Goal: Task Accomplishment & Management: Use online tool/utility

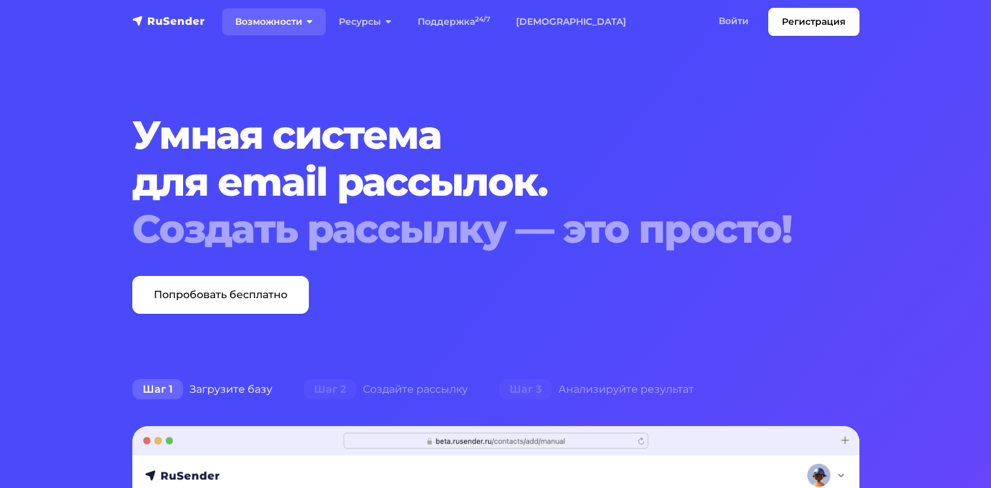
drag, startPoint x: 0, startPoint y: 0, endPoint x: 183, endPoint y: -37, distance: 186.9
click at [736, 16] on link "Войти" at bounding box center [734, 21] width 56 height 27
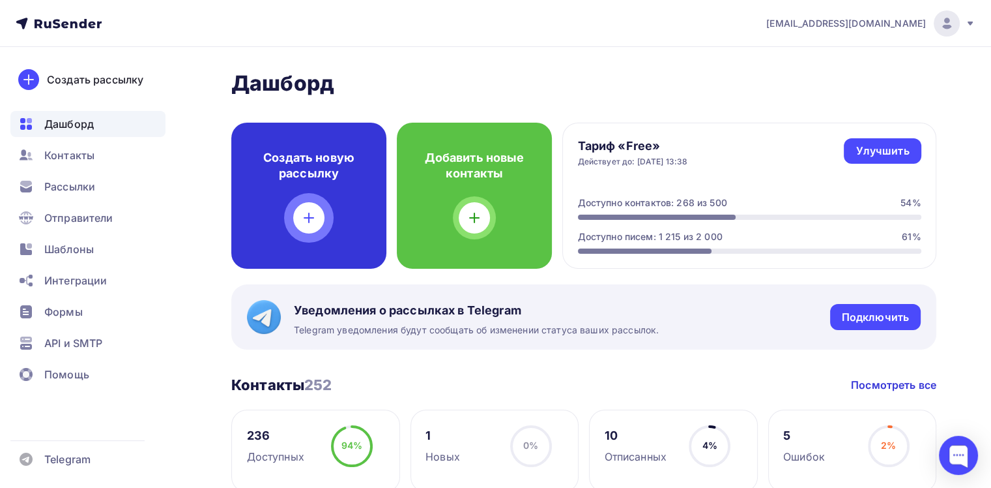
click at [310, 172] on h4 "Создать новую рассылку" at bounding box center [308, 165] width 113 height 31
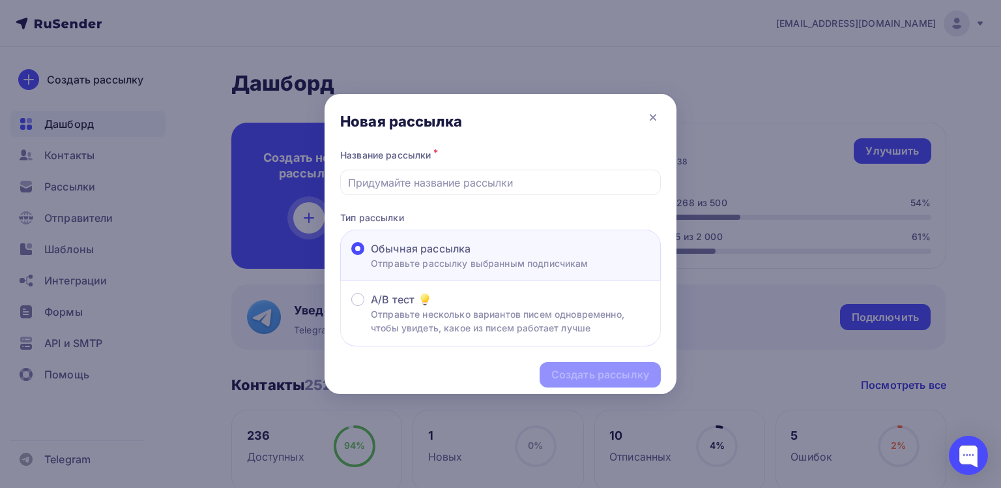
click at [310, 172] on div at bounding box center [500, 244] width 1001 height 488
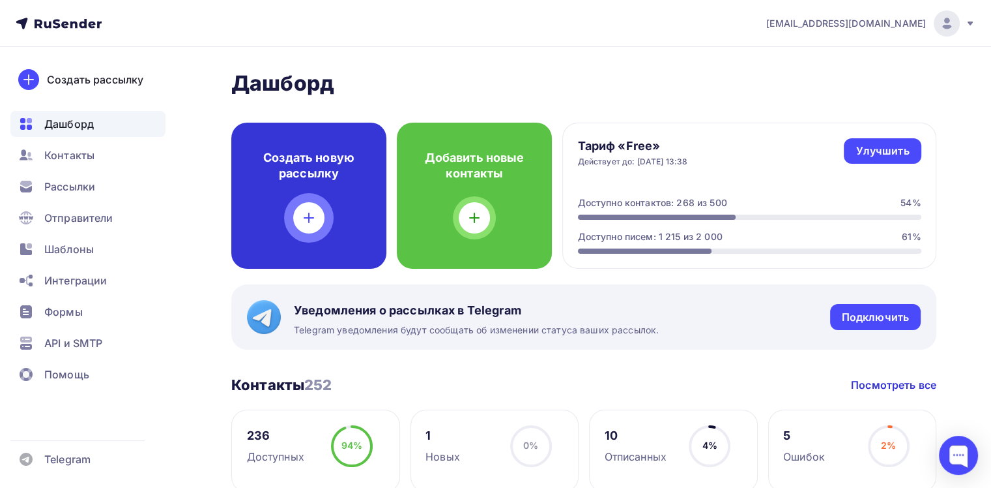
click at [308, 198] on div "Создать новую рассылку" at bounding box center [308, 196] width 155 height 146
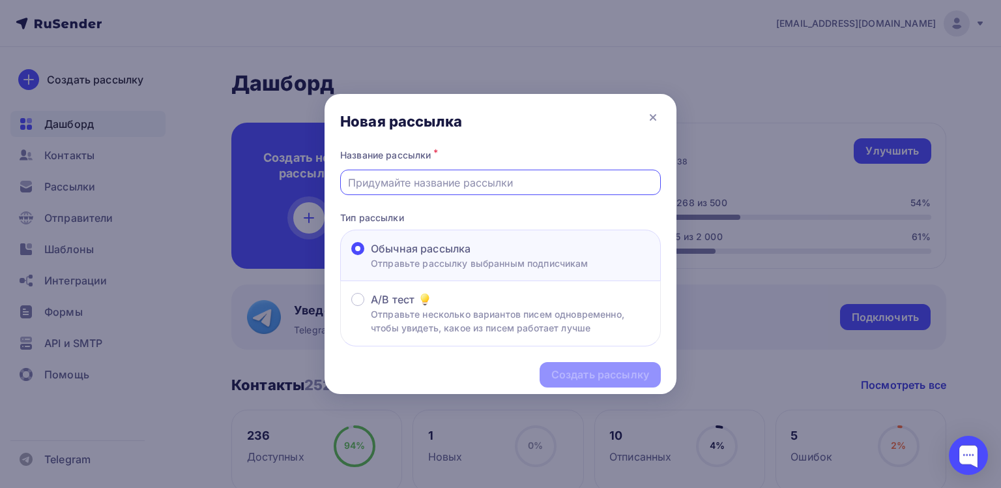
click at [429, 175] on input "text" at bounding box center [501, 183] width 306 height 16
type input "Z"
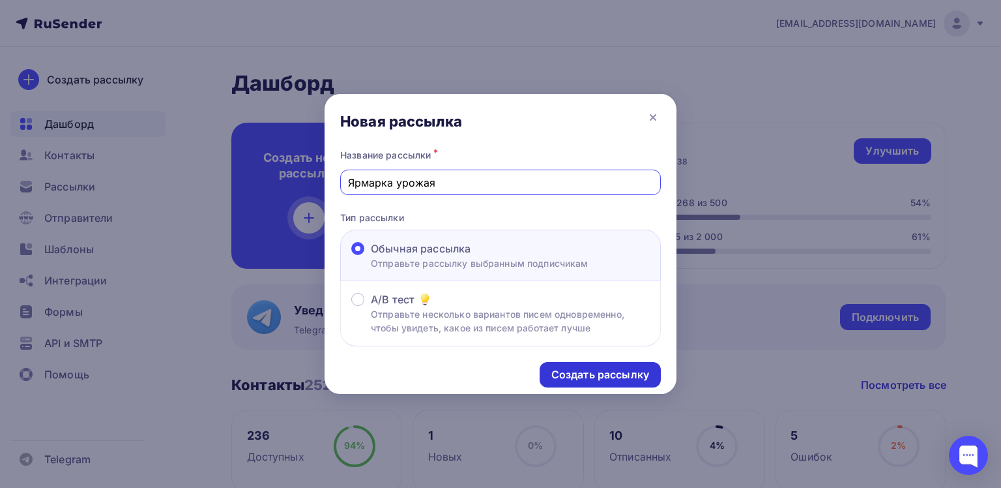
type input "Ярмарка урожая"
click at [592, 378] on div "Создать рассылку" at bounding box center [600, 374] width 98 height 15
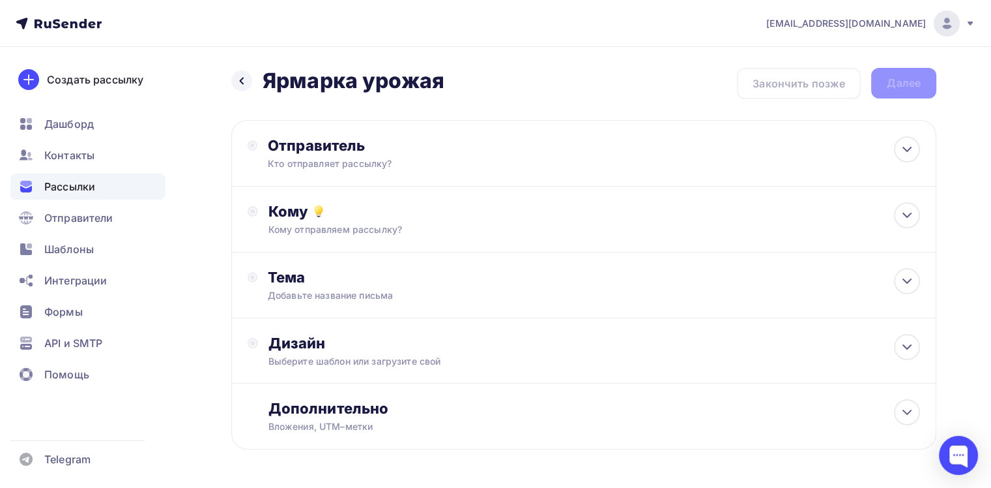
click at [183, 469] on div "Назад Ярмарка урожая [PERSON_NAME] урожая Закончить позже Далее Отправитель Кто…" at bounding box center [495, 290] width 991 height 486
click at [910, 154] on icon at bounding box center [907, 149] width 16 height 16
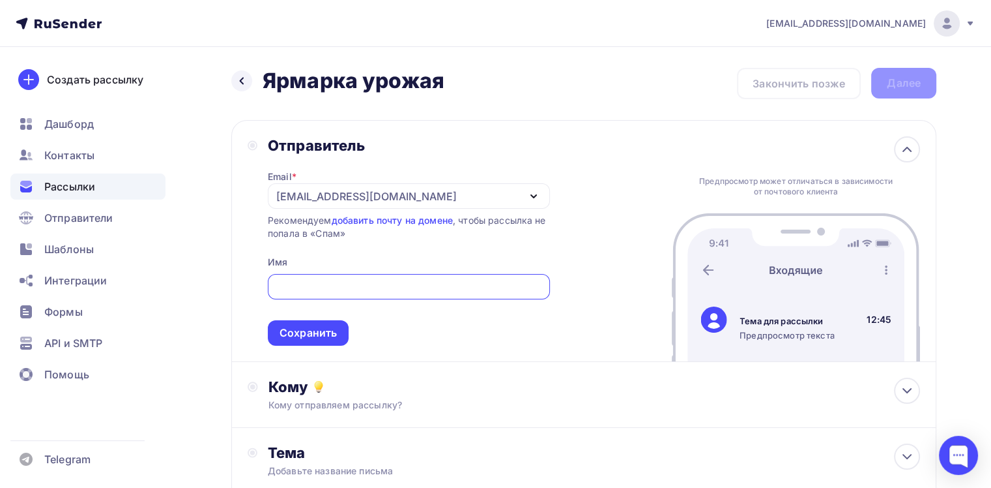
click at [319, 200] on div "[EMAIL_ADDRESS][DOMAIN_NAME]" at bounding box center [366, 196] width 181 height 16
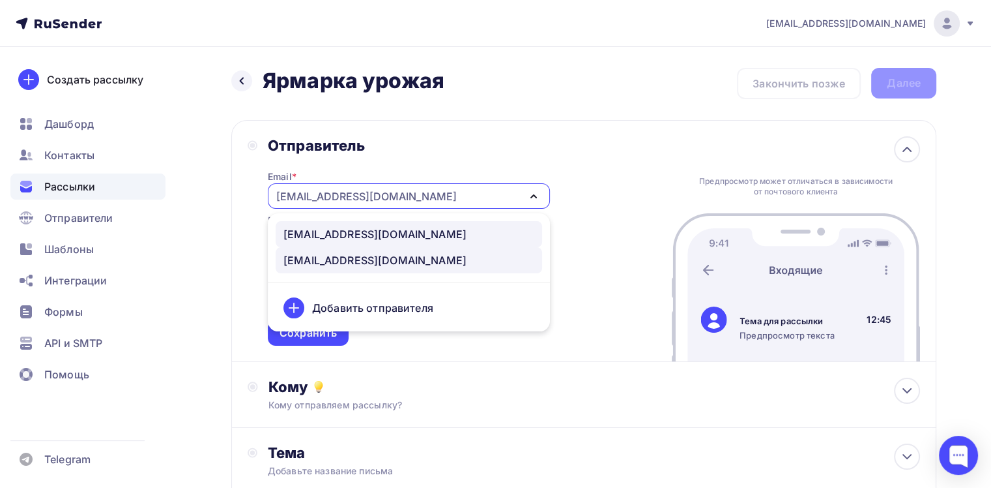
click at [330, 235] on div "[EMAIL_ADDRESS][DOMAIN_NAME]" at bounding box center [375, 234] width 183 height 16
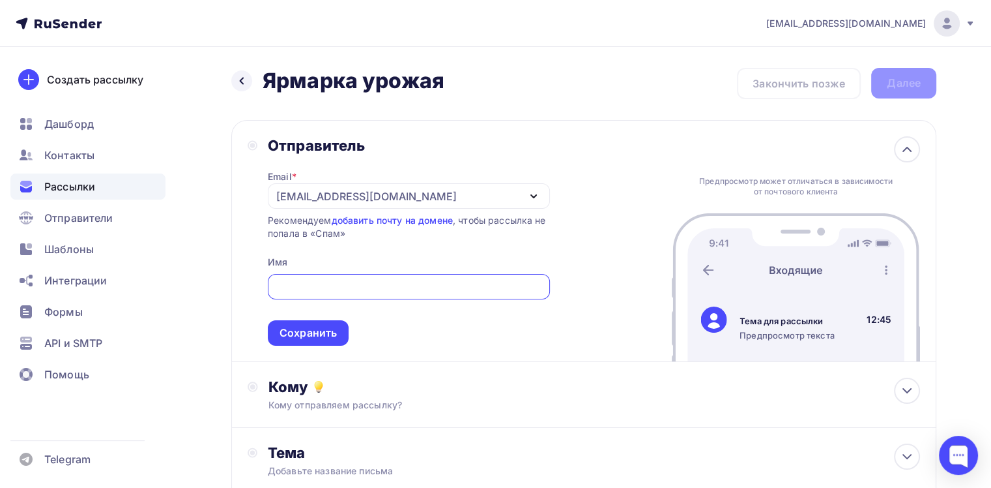
click at [312, 284] on input "text" at bounding box center [408, 287] width 267 height 16
type input "Новости школы "Путь зерна""
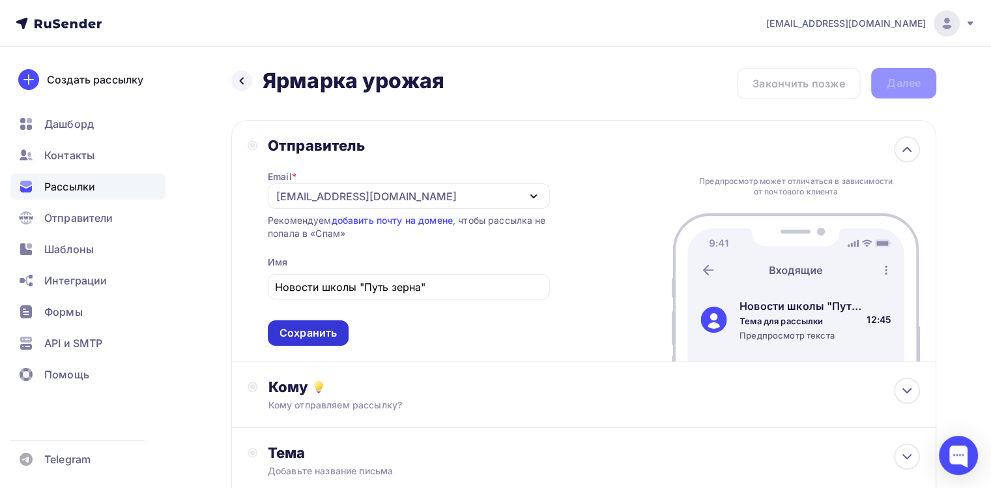
click at [308, 339] on div "Сохранить" at bounding box center [308, 332] width 57 height 15
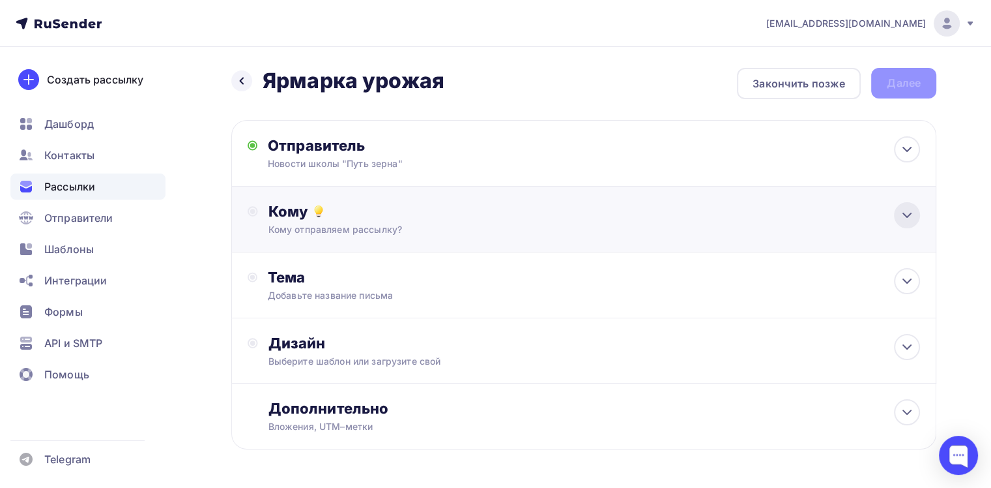
click at [914, 222] on icon at bounding box center [907, 215] width 16 height 16
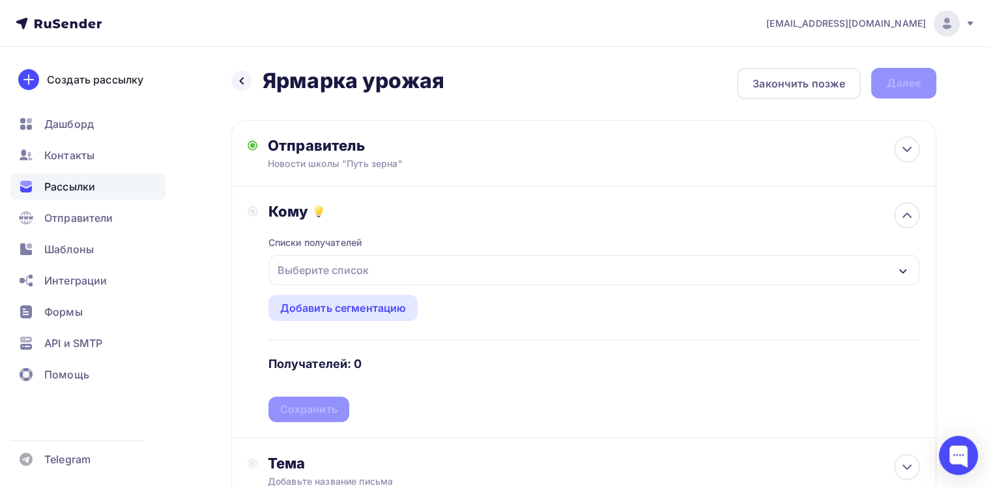
click at [534, 269] on div "Выберите список" at bounding box center [594, 270] width 650 height 30
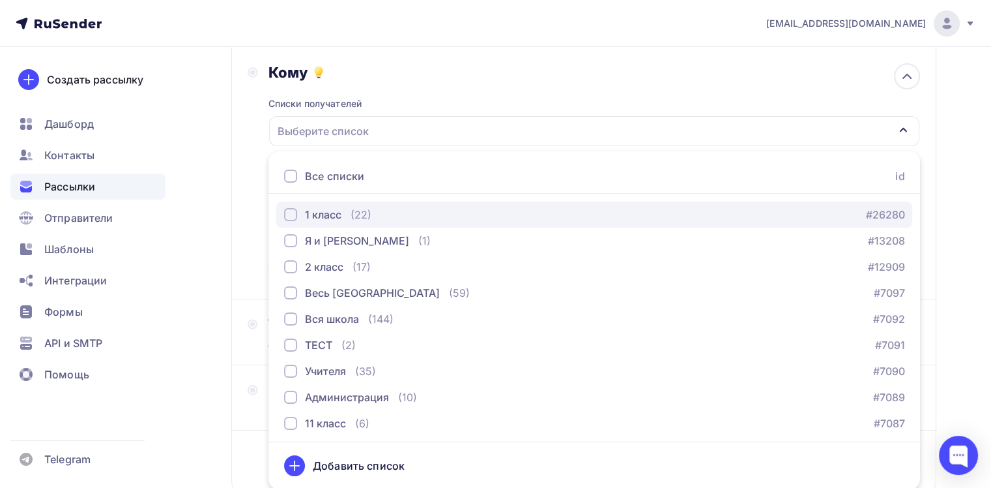
click at [415, 207] on div "1 класс (22) #26280" at bounding box center [594, 215] width 620 height 16
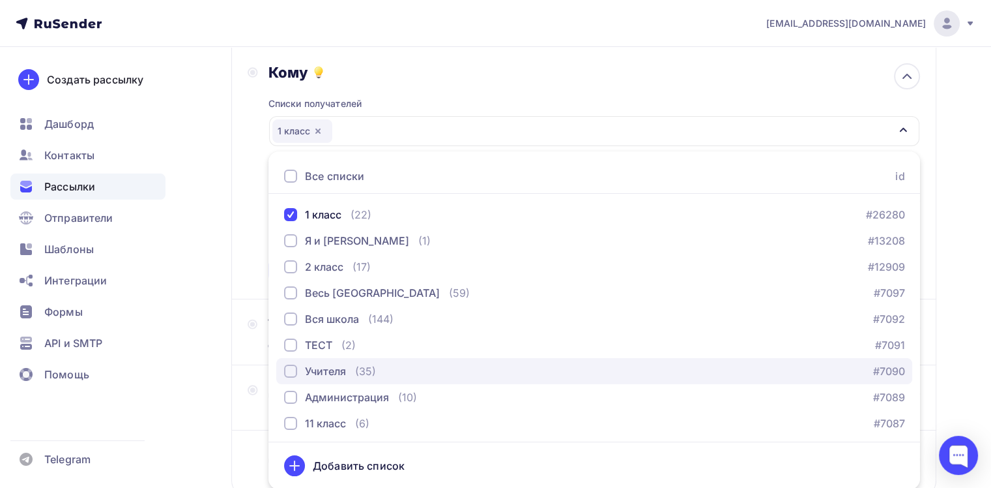
click at [316, 364] on div "Учителя" at bounding box center [325, 371] width 41 height 16
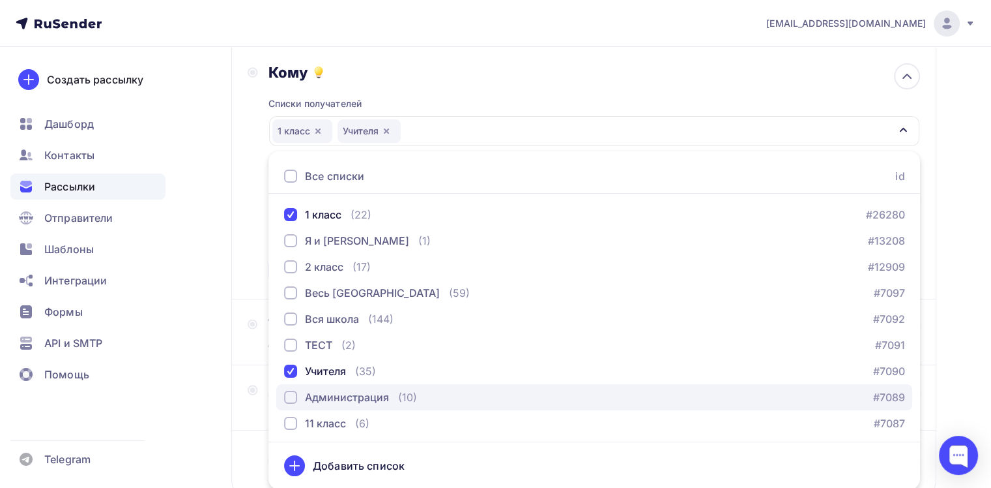
click at [314, 397] on div "Администрация" at bounding box center [347, 397] width 84 height 16
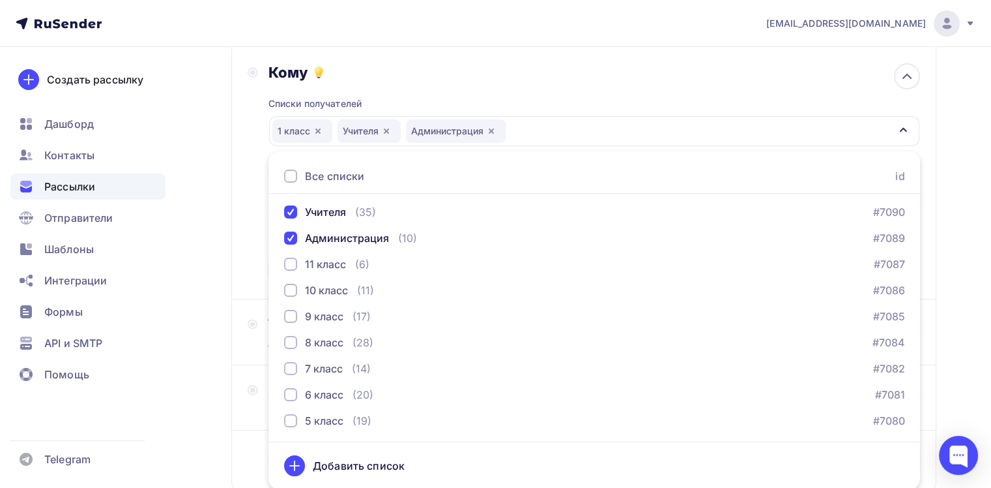
scroll to position [171, 0]
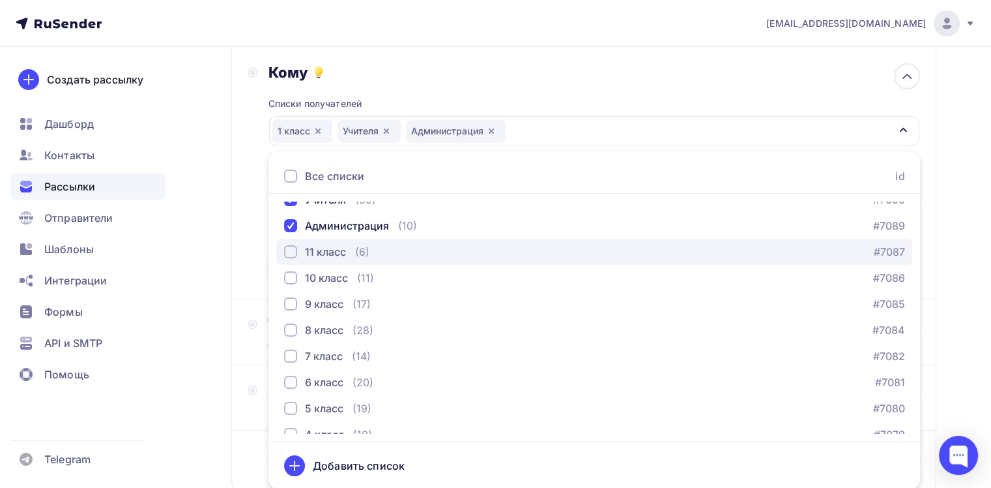
click at [304, 251] on div "11 класс" at bounding box center [315, 252] width 62 height 16
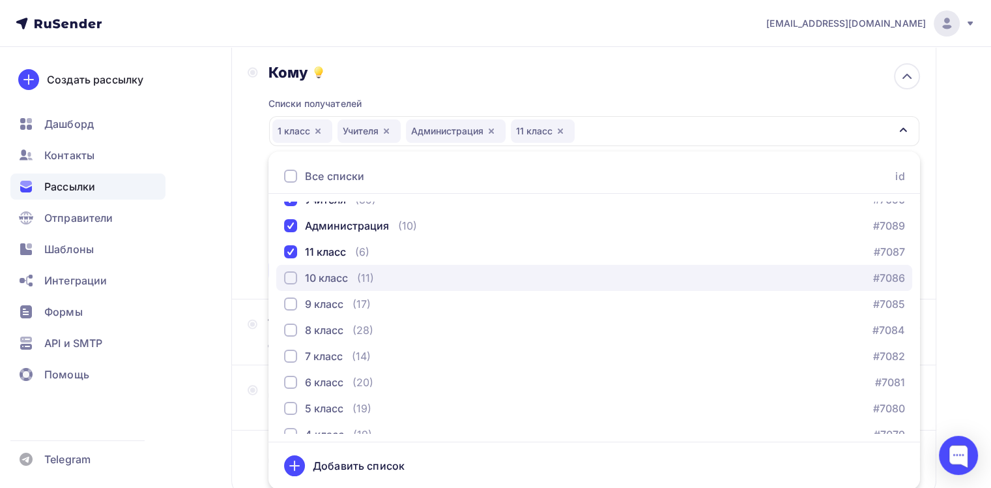
click at [301, 270] on div "10 класс" at bounding box center [316, 278] width 64 height 16
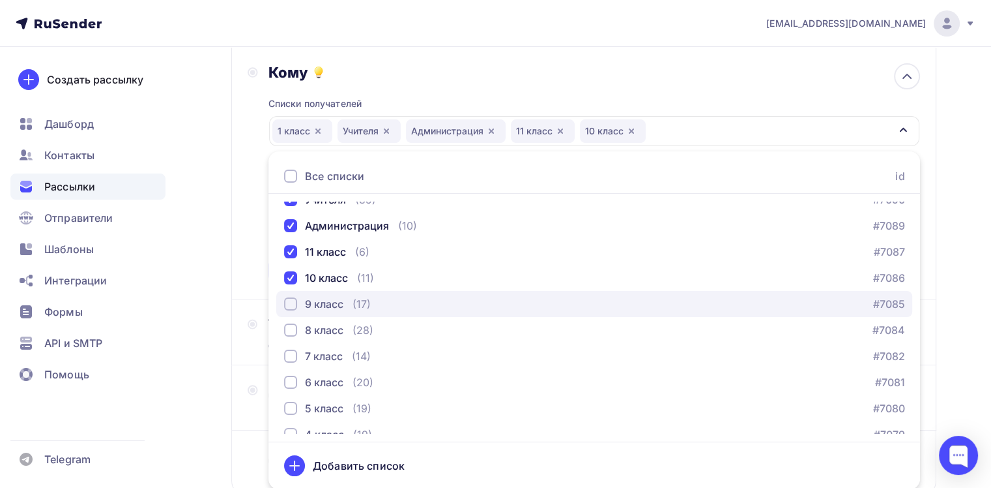
click at [299, 306] on div "9 класс" at bounding box center [313, 304] width 59 height 16
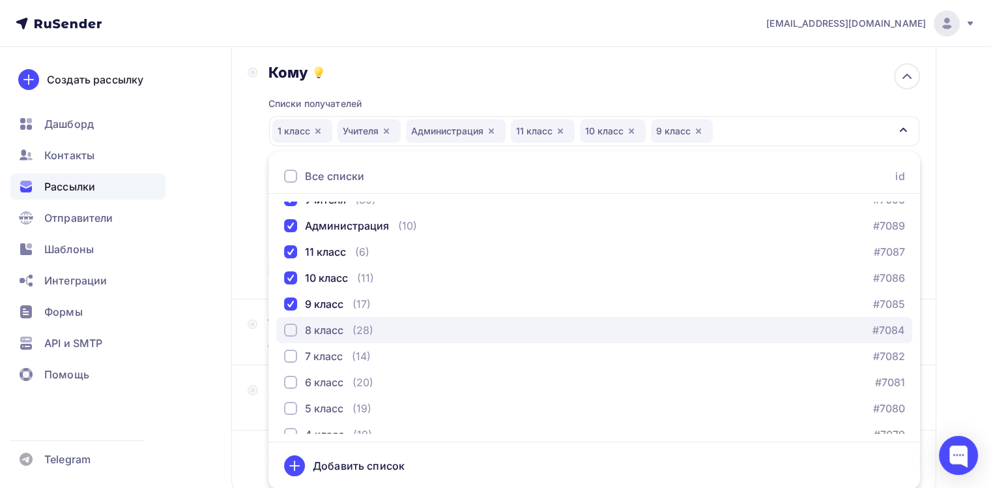
click at [298, 329] on div "8 класс" at bounding box center [313, 330] width 59 height 16
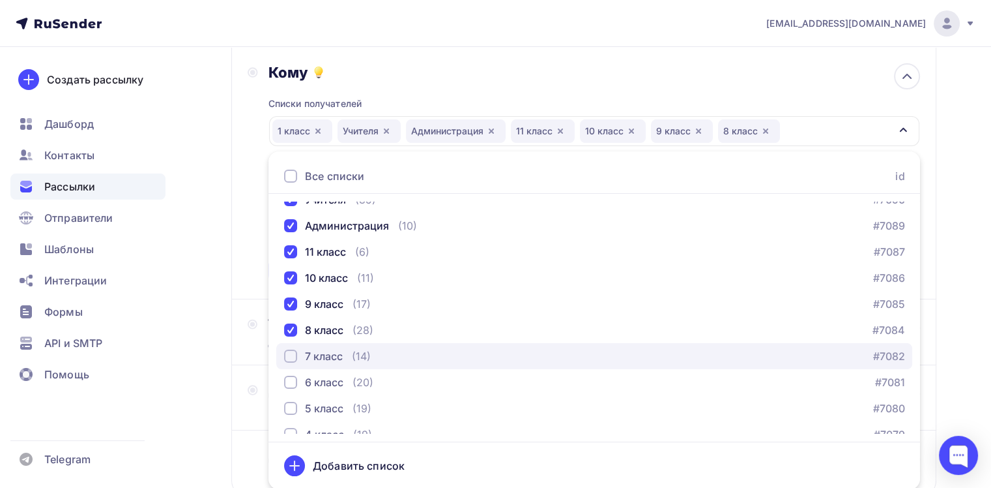
click at [297, 354] on div "7 класс" at bounding box center [313, 356] width 59 height 16
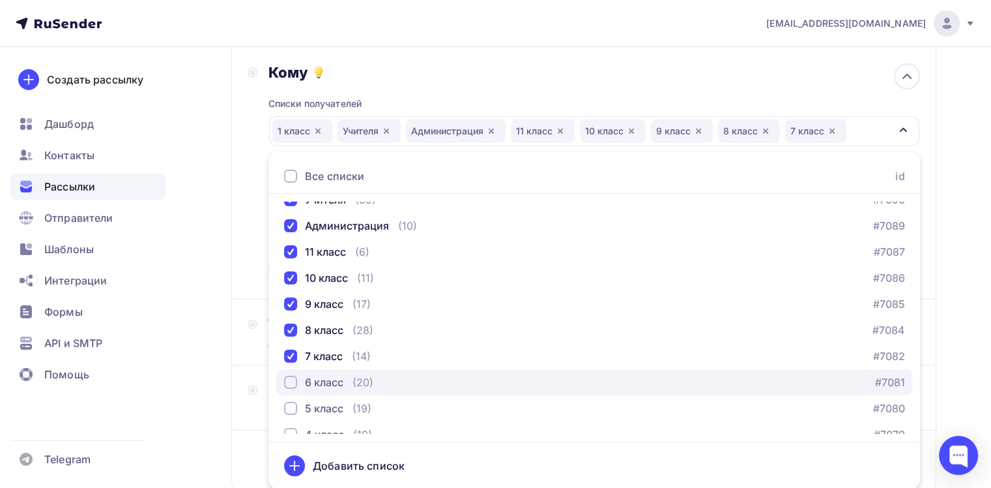
click at [296, 387] on div "6 класс" at bounding box center [313, 382] width 59 height 16
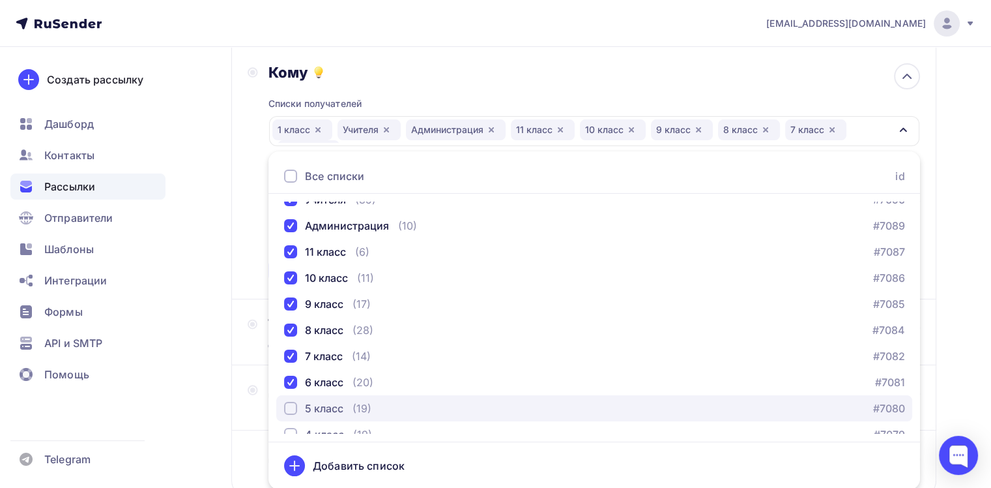
click at [291, 403] on div "button" at bounding box center [290, 407] width 13 height 13
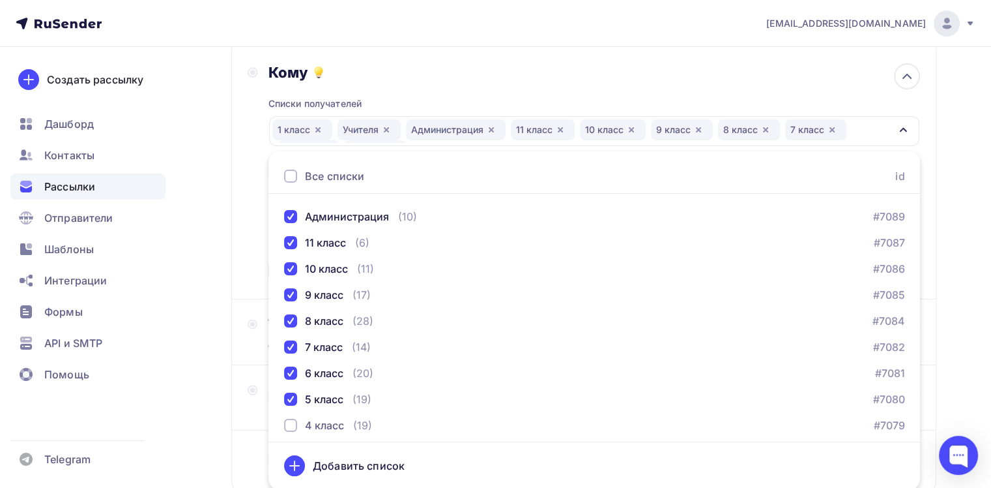
scroll to position [186, 0]
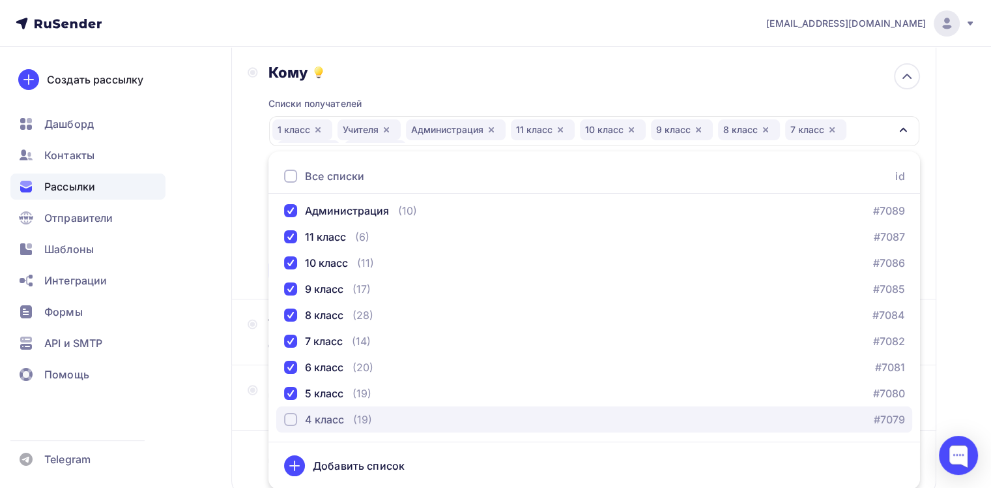
click at [289, 414] on div "button" at bounding box center [290, 419] width 13 height 13
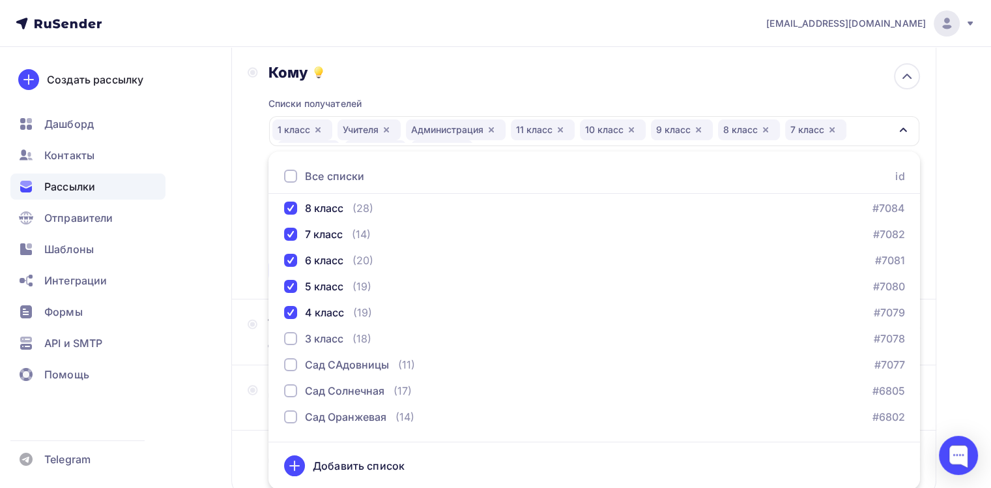
scroll to position [306, 0]
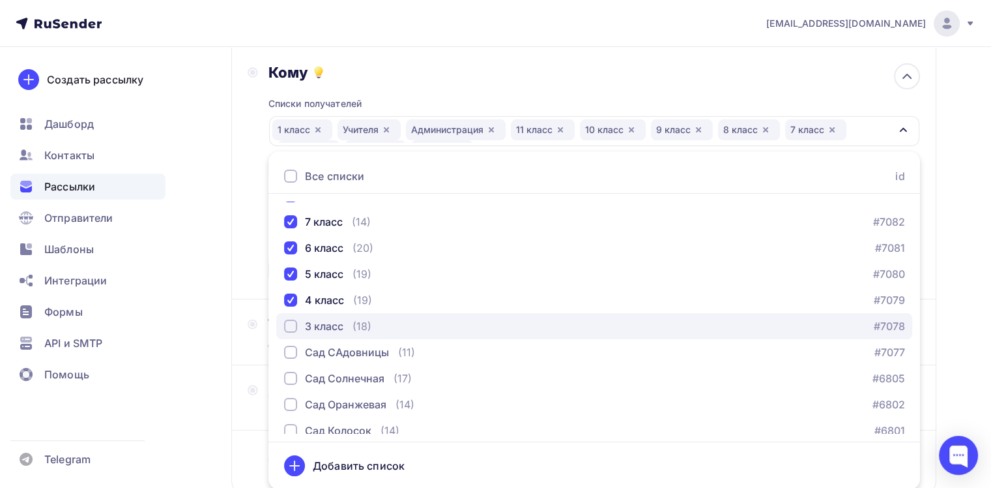
click at [292, 323] on div "button" at bounding box center [290, 325] width 13 height 13
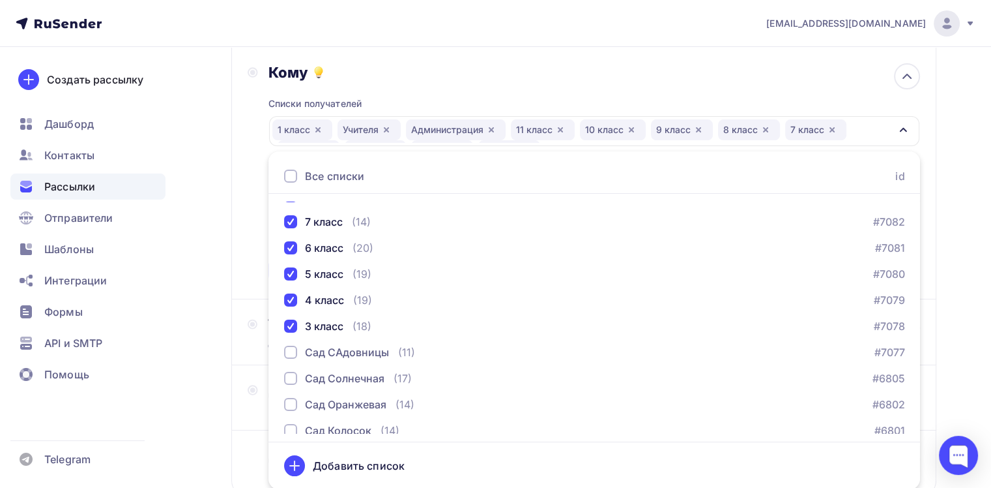
click at [952, 319] on div "Назад Ярмарка урожая [PERSON_NAME] урожая Закончить позже Далее Отправитель Нов…" at bounding box center [495, 244] width 991 height 672
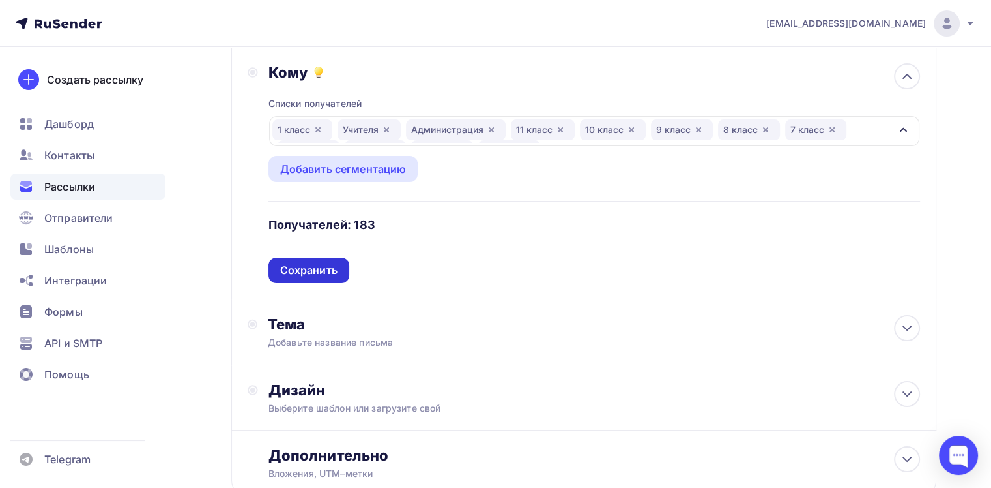
click at [325, 269] on div "Сохранить" at bounding box center [308, 270] width 57 height 15
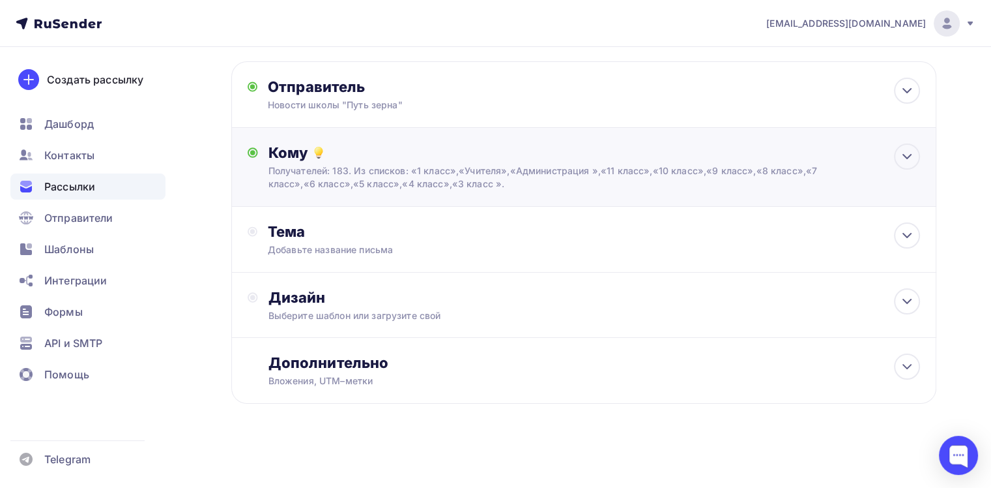
scroll to position [57, 0]
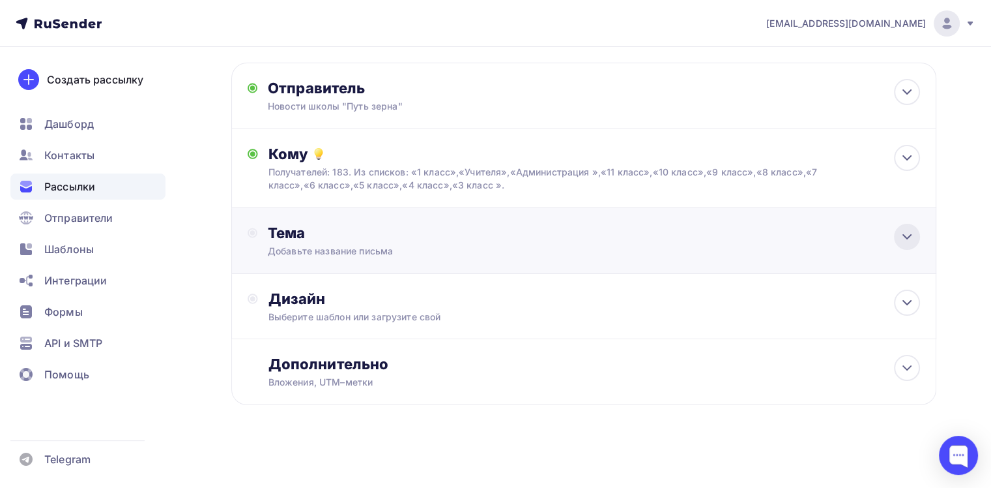
click at [906, 241] on icon at bounding box center [907, 237] width 16 height 16
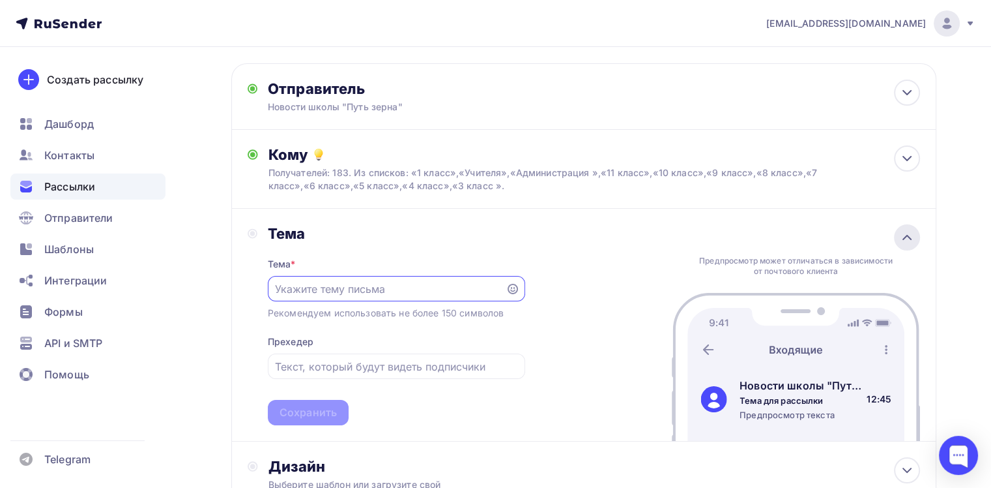
scroll to position [0, 0]
type input "Ярмарка урожая"
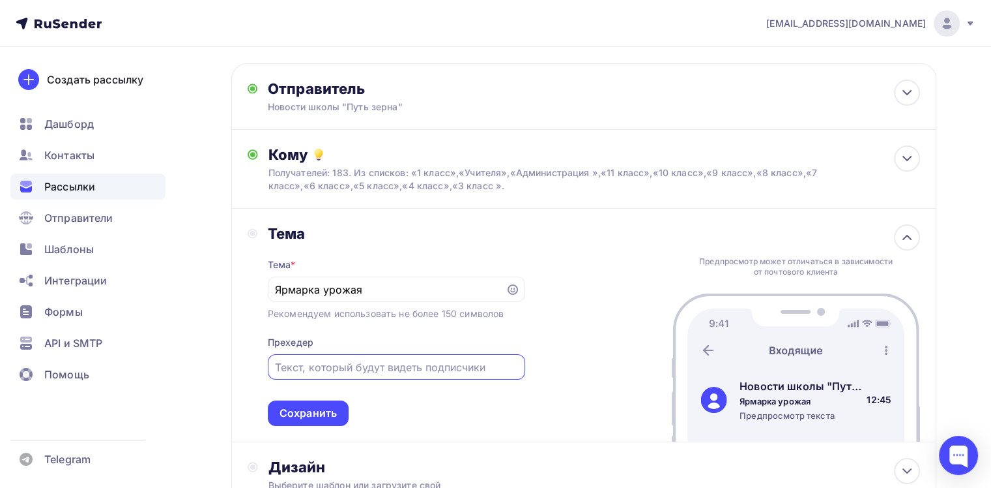
click at [469, 360] on input "text" at bounding box center [396, 367] width 242 height 16
type input "[DATE]"
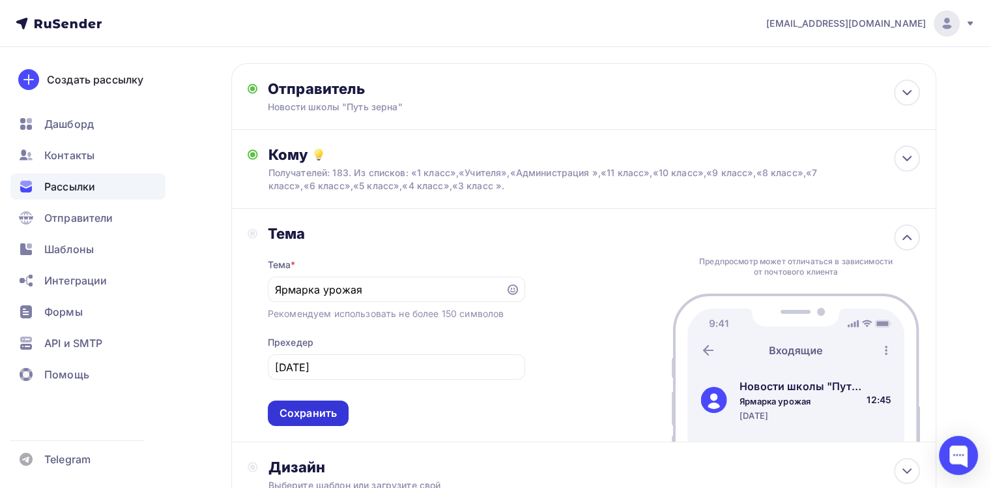
click at [295, 406] on div "Сохранить" at bounding box center [308, 412] width 57 height 15
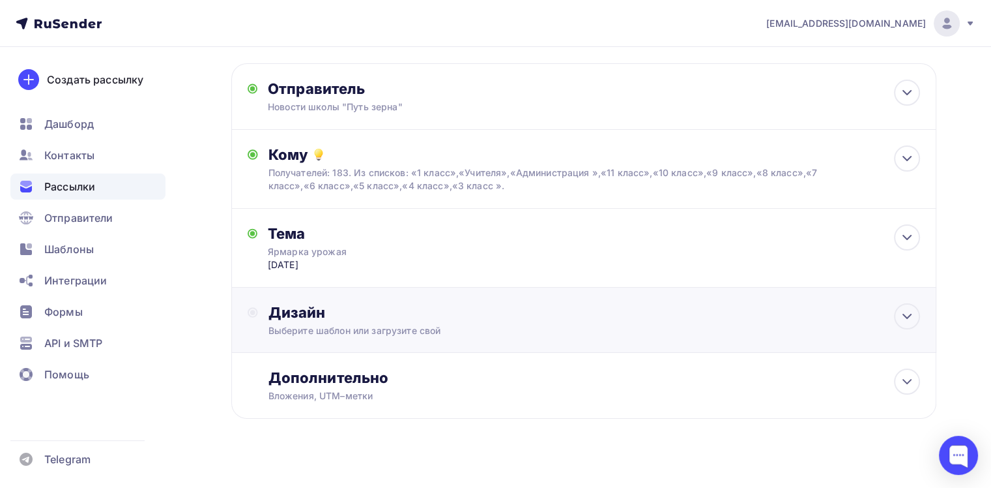
click at [891, 310] on div "Дизайн" at bounding box center [595, 312] width 652 height 18
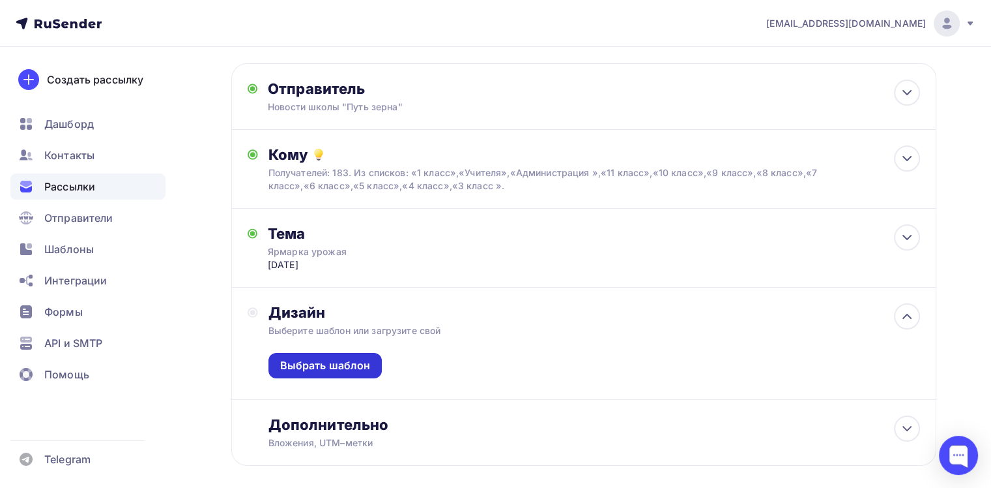
click at [355, 366] on div "Выбрать шаблон" at bounding box center [325, 365] width 91 height 15
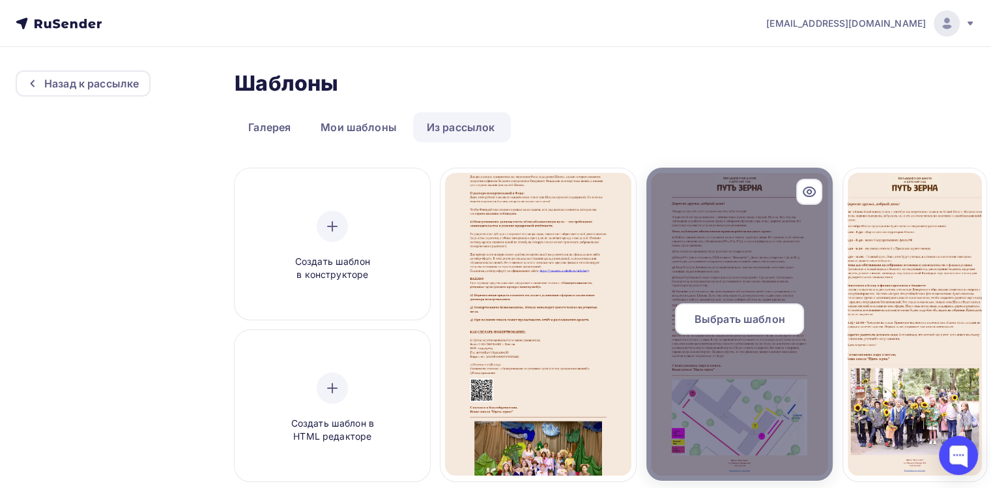
click at [697, 300] on div at bounding box center [740, 324] width 186 height 313
click at [697, 313] on span "Выбрать шаблон" at bounding box center [740, 319] width 91 height 16
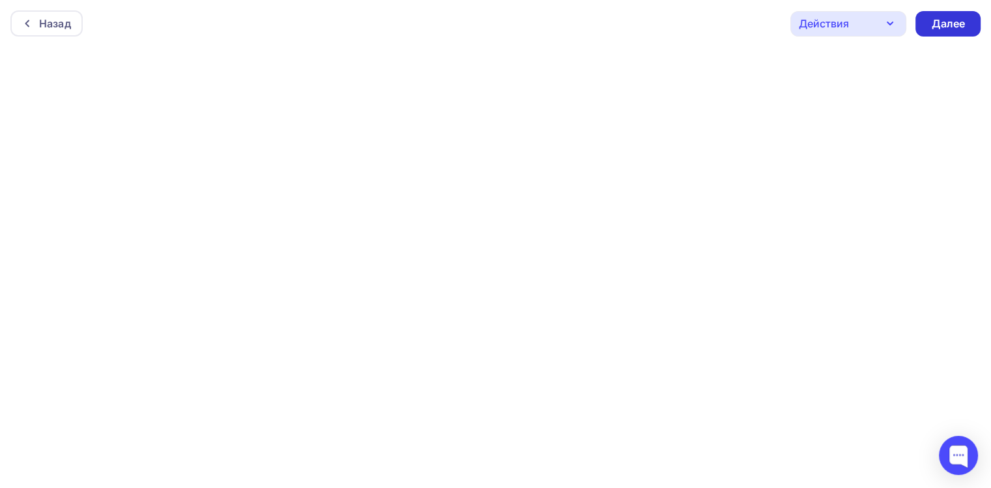
click at [954, 26] on div "Далее" at bounding box center [948, 23] width 34 height 15
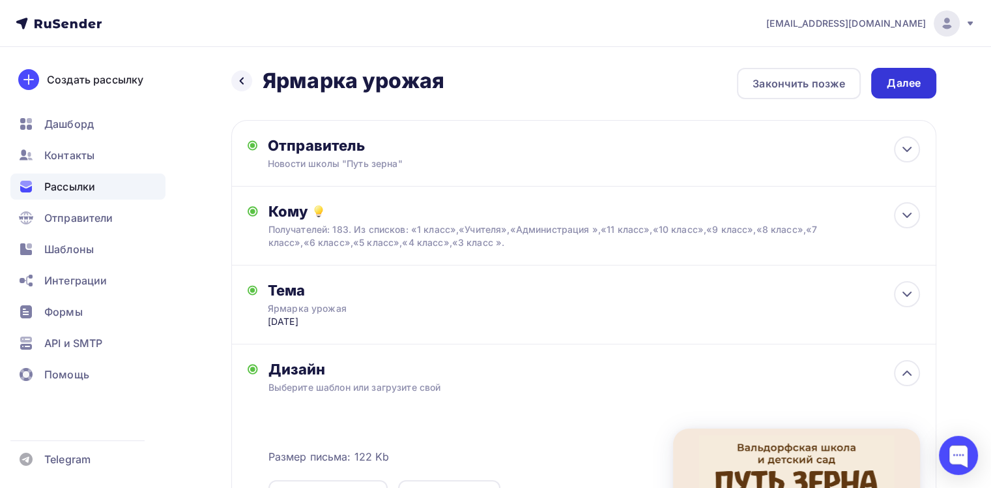
click at [891, 81] on div "Далее" at bounding box center [904, 83] width 34 height 15
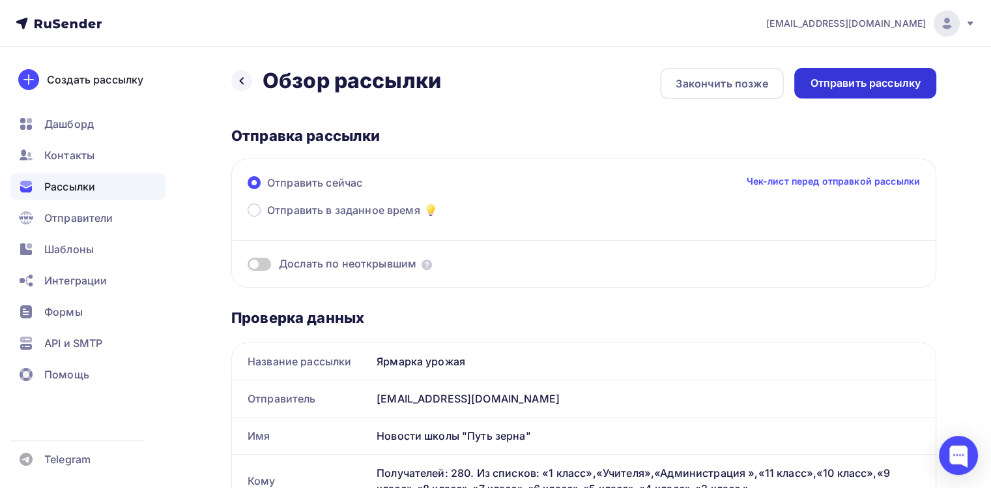
click at [898, 83] on div "Отправить рассылку" at bounding box center [865, 83] width 111 height 15
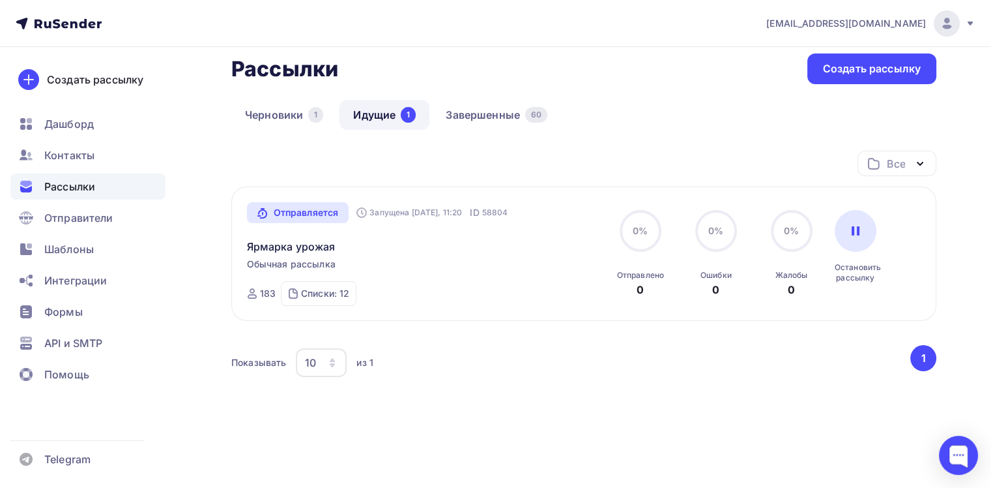
scroll to position [88, 0]
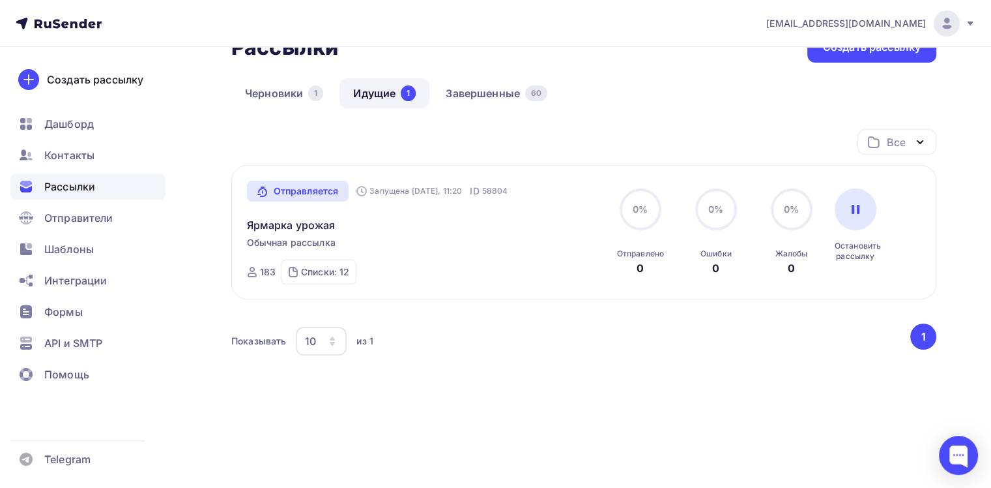
click at [81, 187] on span "Рассылки" at bounding box center [69, 187] width 51 height 16
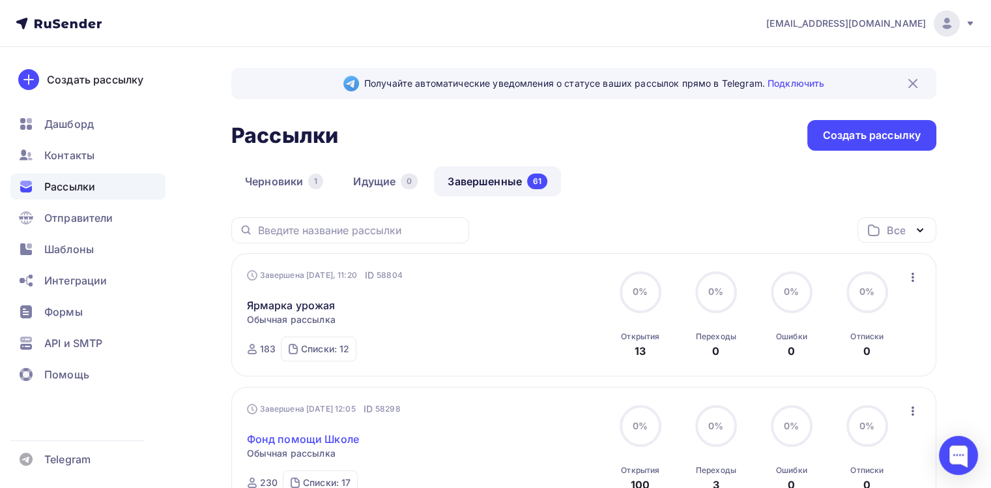
scroll to position [65, 0]
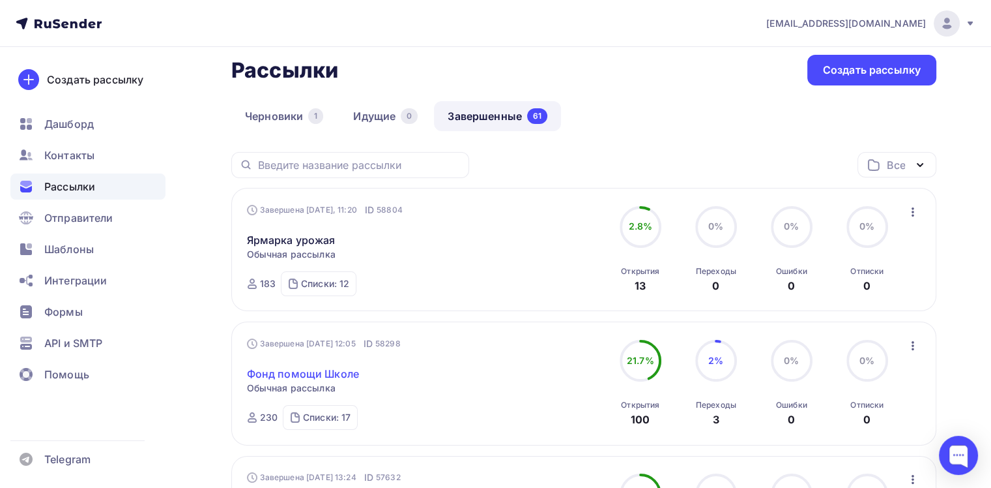
click at [293, 372] on link "Фонд помощи Школе" at bounding box center [303, 374] width 112 height 16
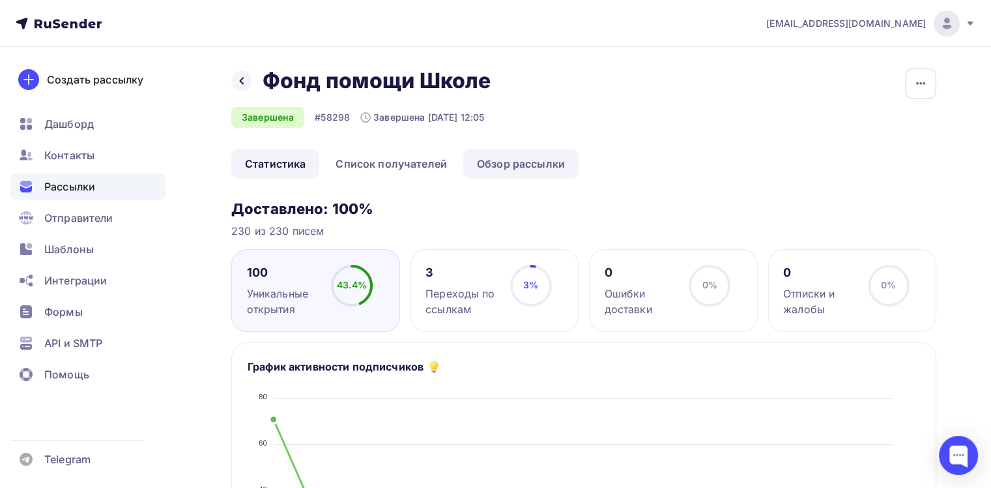
click at [532, 164] on link "Обзор рассылки" at bounding box center [520, 164] width 115 height 30
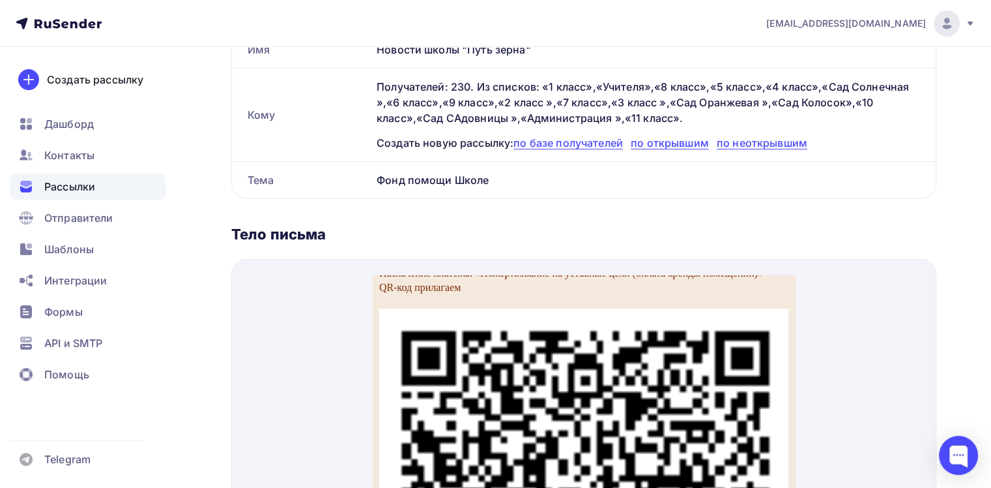
scroll to position [847, 0]
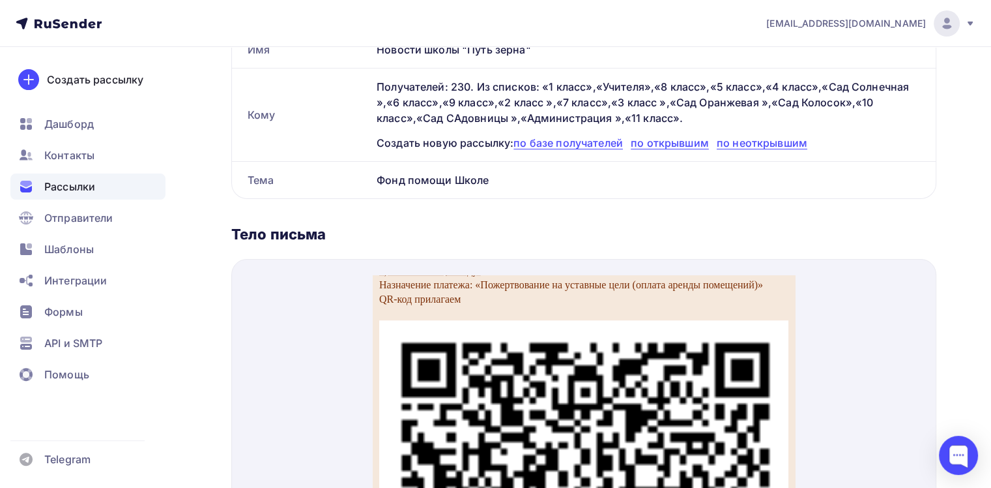
click at [475, 233] on p "Корр. счет: 30101810400000000225" at bounding box center [583, 225] width 409 height 14
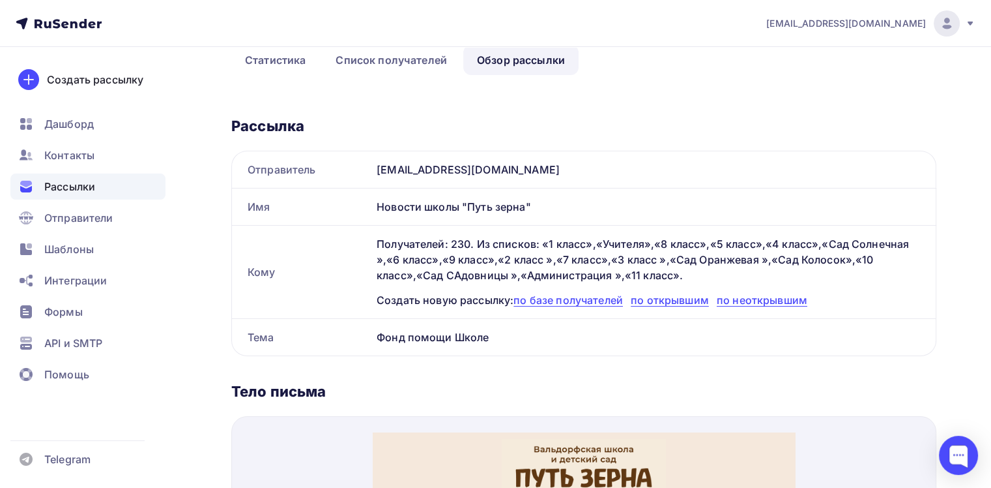
scroll to position [0, 0]
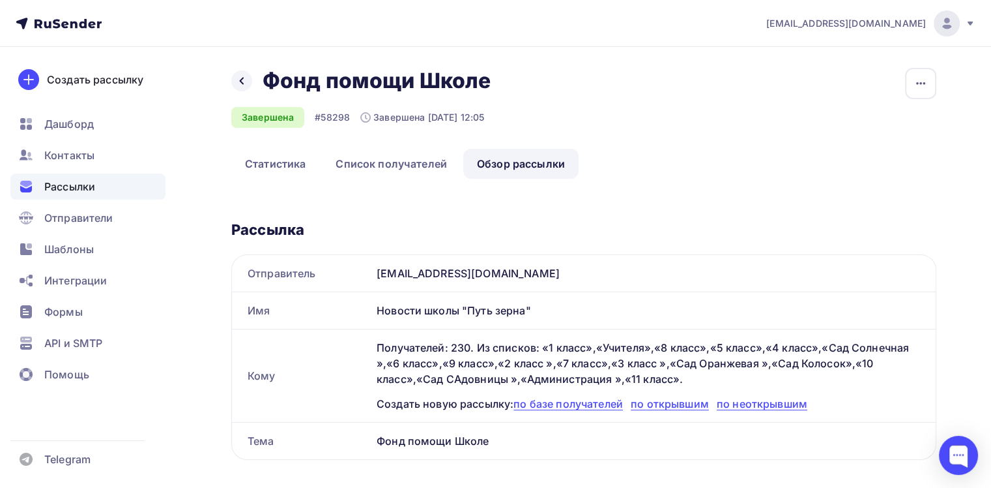
click at [50, 185] on span "Рассылки" at bounding box center [69, 187] width 51 height 16
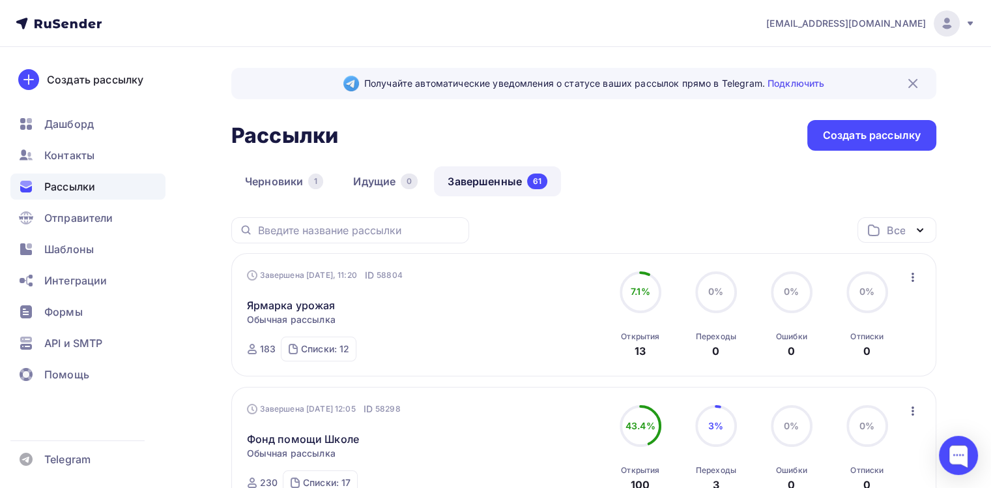
click at [695, 190] on div "Черновики 1 Идущие 0 Завершенные 61" at bounding box center [583, 191] width 705 height 51
click at [53, 424] on div "Создать рассылку [GEOGRAPHIC_DATA] Контакты Рассылки Отправители Шаблоны Интегр…" at bounding box center [88, 267] width 176 height 441
